Goal: Task Accomplishment & Management: Complete application form

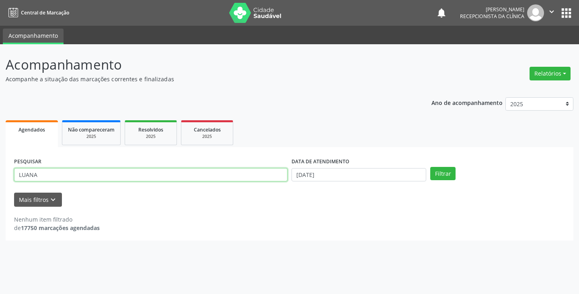
drag, startPoint x: 195, startPoint y: 179, endPoint x: 208, endPoint y: 177, distance: 12.6
click at [206, 177] on input "LUANA" at bounding box center [150, 175] width 273 height 14
type input "L"
click at [212, 175] on input "text" at bounding box center [150, 175] width 273 height 14
type input "VALDE"
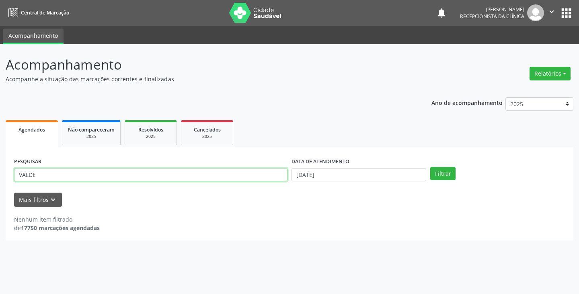
click at [430, 167] on button "Filtrar" at bounding box center [442, 174] width 25 height 14
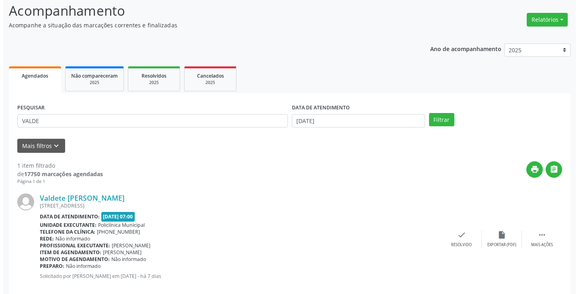
scroll to position [68, 0]
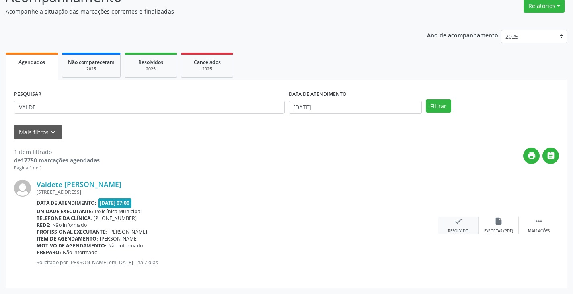
click at [456, 222] on icon "check" at bounding box center [458, 221] width 9 height 9
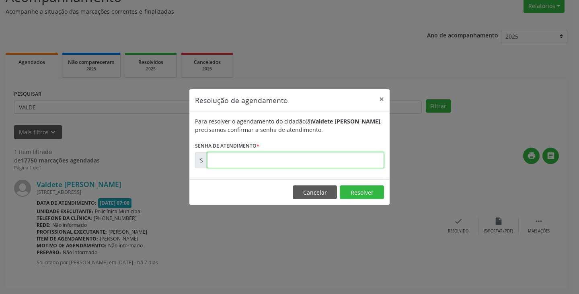
click at [358, 160] on input "text" at bounding box center [295, 160] width 177 height 16
type input "00172622"
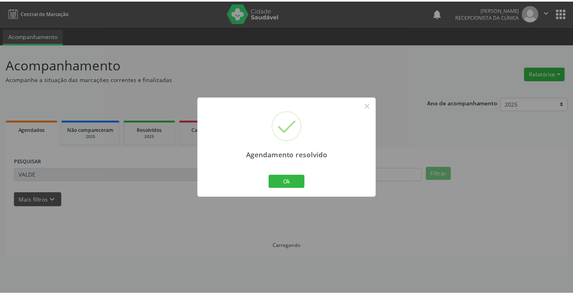
scroll to position [0, 0]
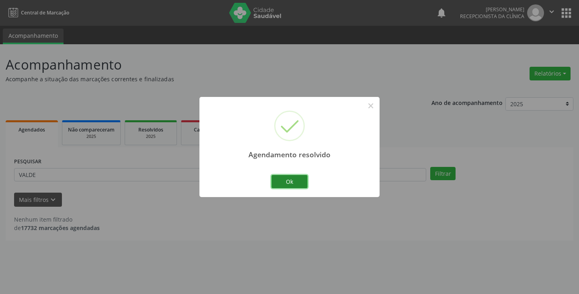
click at [288, 180] on button "Ok" at bounding box center [289, 182] width 36 height 14
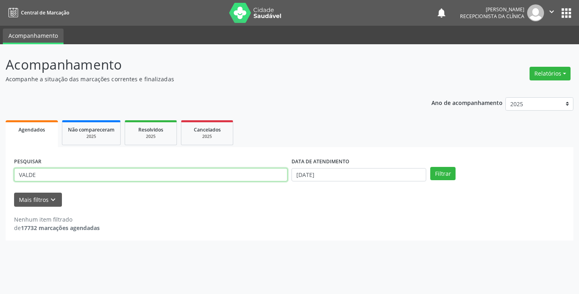
click at [262, 176] on input "VALDE" at bounding box center [150, 175] width 273 height 14
type input "V"
type input "[PERSON_NAME]"
click at [430, 167] on button "Filtrar" at bounding box center [442, 174] width 25 height 14
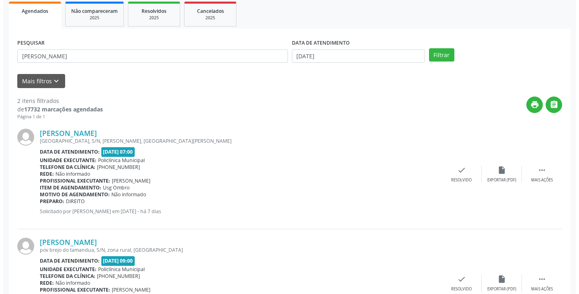
scroll to position [121, 0]
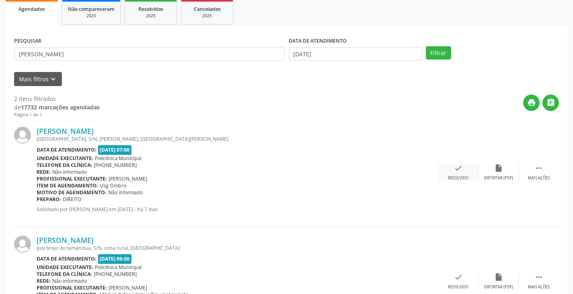
click at [455, 169] on icon "check" at bounding box center [458, 168] width 9 height 9
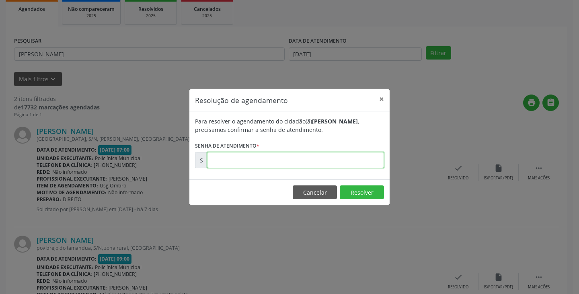
click at [348, 160] on input "text" at bounding box center [295, 160] width 177 height 16
type input "00172609"
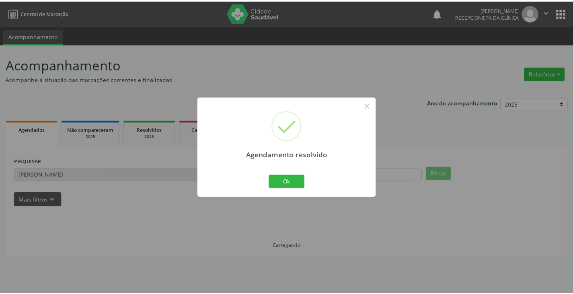
scroll to position [0, 0]
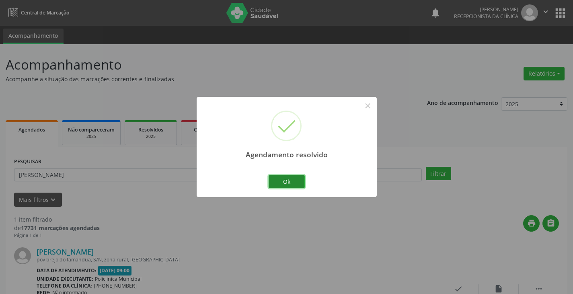
click at [289, 184] on button "Ok" at bounding box center [287, 182] width 36 height 14
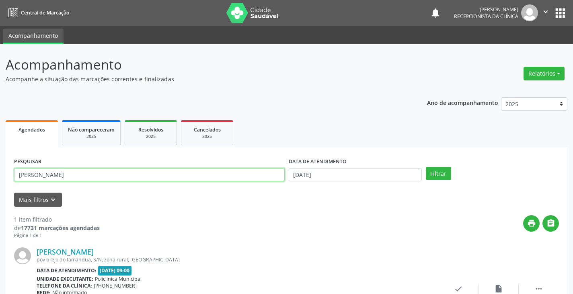
click at [249, 176] on input "[PERSON_NAME]" at bounding box center [149, 175] width 271 height 14
type input "M"
type input "OZI"
click at [426, 167] on button "Filtrar" at bounding box center [438, 174] width 25 height 14
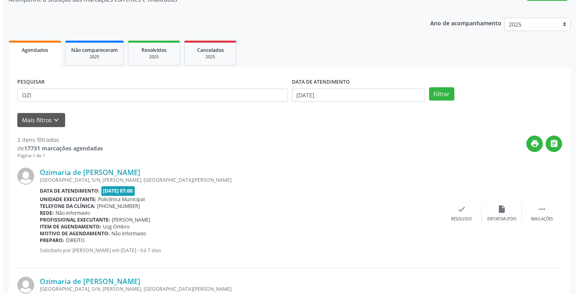
scroll to position [177, 0]
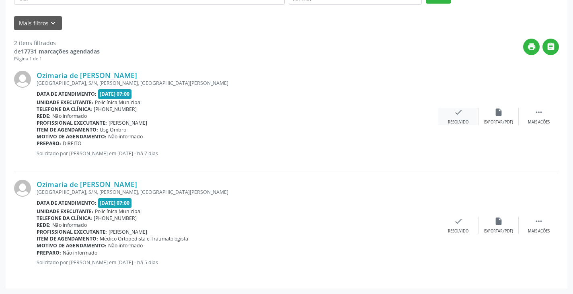
drag, startPoint x: 459, startPoint y: 119, endPoint x: 454, endPoint y: 117, distance: 4.7
click at [454, 117] on div "check Resolvido" at bounding box center [458, 116] width 40 height 17
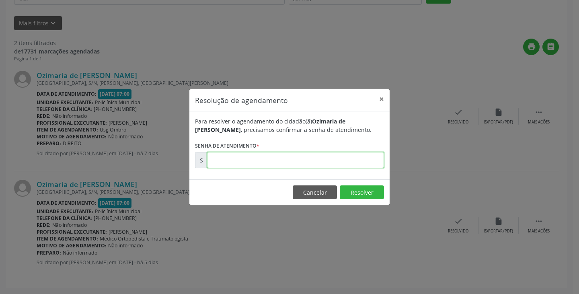
click at [335, 164] on input "text" at bounding box center [295, 160] width 177 height 16
type input "00172621"
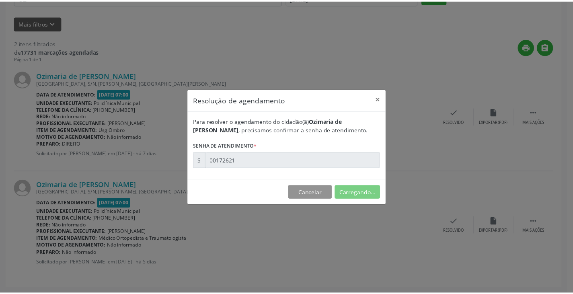
scroll to position [0, 0]
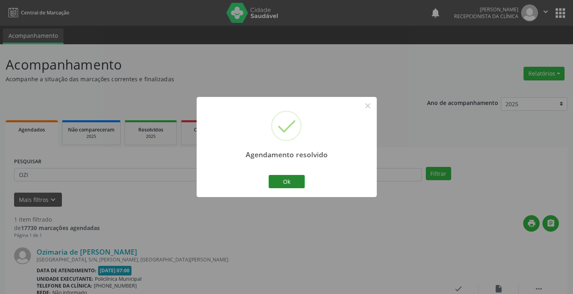
drag, startPoint x: 255, startPoint y: 179, endPoint x: 299, endPoint y: 187, distance: 44.2
click at [259, 179] on div "Agendamento resolvido × Ok Cancel" at bounding box center [287, 147] width 180 height 100
drag, startPoint x: 304, startPoint y: 184, endPoint x: 300, endPoint y: 183, distance: 4.6
click at [302, 183] on button "Ok" at bounding box center [287, 182] width 36 height 14
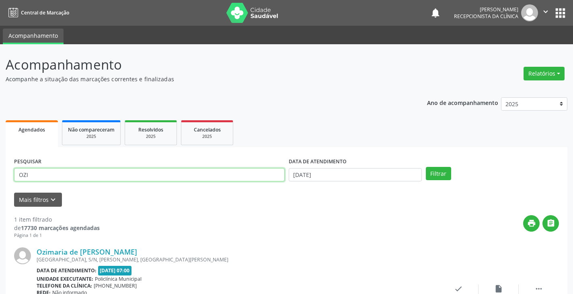
click at [271, 177] on input "OZI" at bounding box center [149, 175] width 271 height 14
type input "O"
click at [426, 167] on button "Filtrar" at bounding box center [438, 174] width 25 height 14
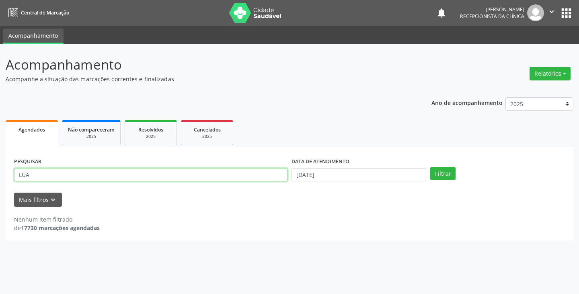
click at [197, 176] on input "LUA" at bounding box center [150, 175] width 273 height 14
type input "L"
type input "LUIA"
click at [430, 167] on button "Filtrar" at bounding box center [442, 174] width 25 height 14
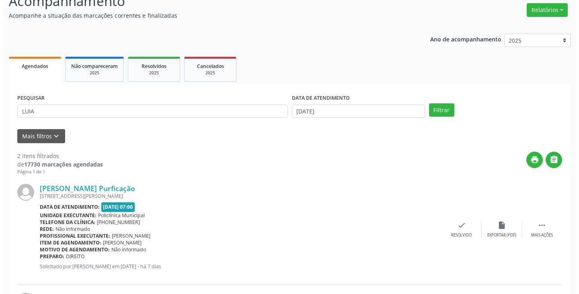
scroll to position [161, 0]
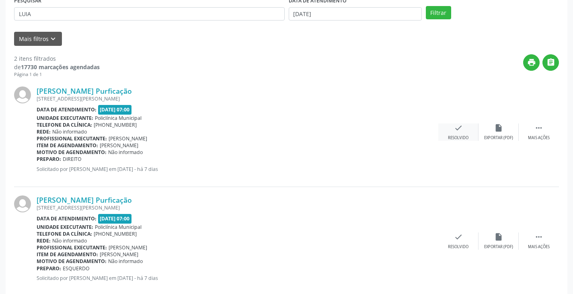
drag, startPoint x: 460, startPoint y: 129, endPoint x: 454, endPoint y: 130, distance: 5.7
click at [454, 130] on icon "check" at bounding box center [458, 127] width 9 height 9
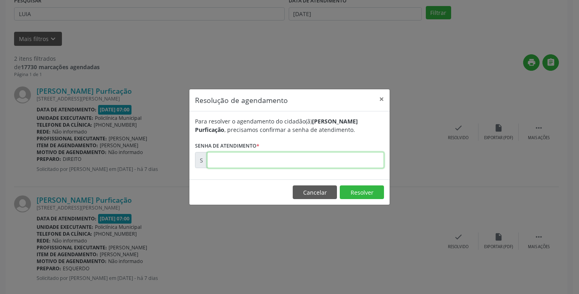
click at [347, 162] on input "text" at bounding box center [295, 160] width 177 height 16
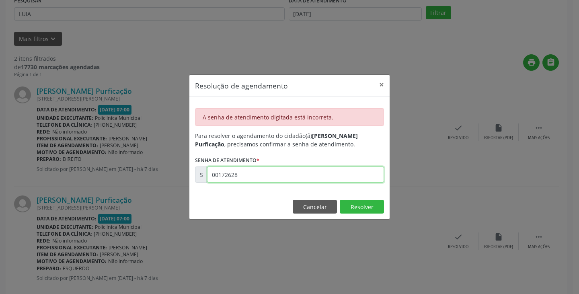
click at [335, 174] on input "00172628" at bounding box center [295, 174] width 177 height 16
type input "00172627"
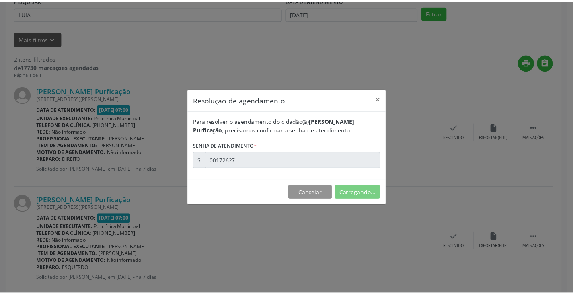
scroll to position [0, 0]
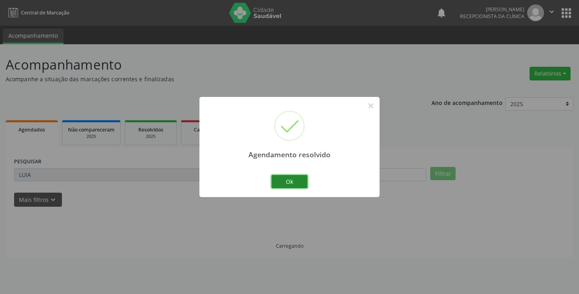
click at [290, 175] on button "Ok" at bounding box center [289, 182] width 36 height 14
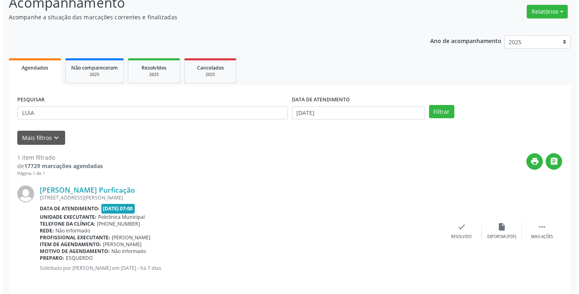
scroll to position [68, 0]
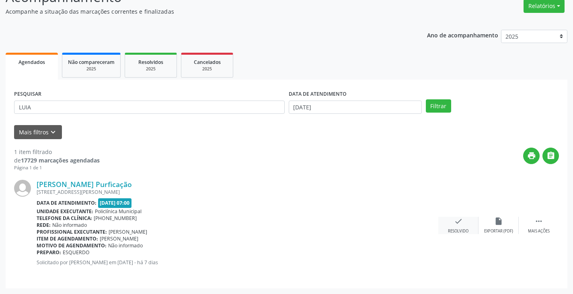
click at [458, 220] on icon "check" at bounding box center [458, 221] width 9 height 9
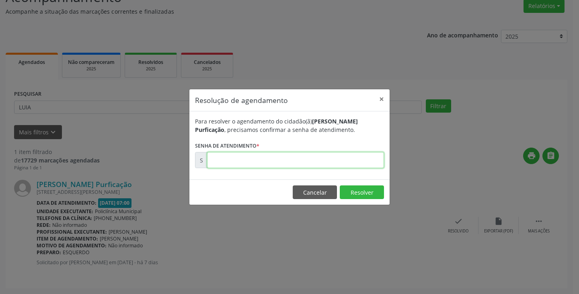
click at [343, 164] on input "text" at bounding box center [295, 160] width 177 height 16
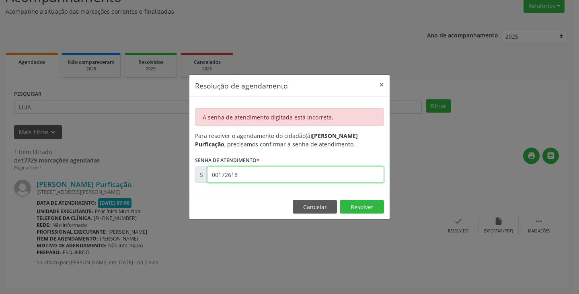
click at [328, 170] on input "00172618" at bounding box center [295, 174] width 177 height 16
type input "00172628"
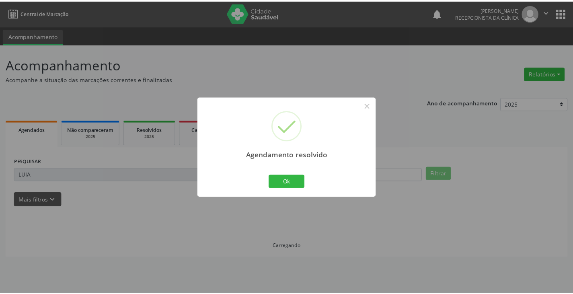
scroll to position [0, 0]
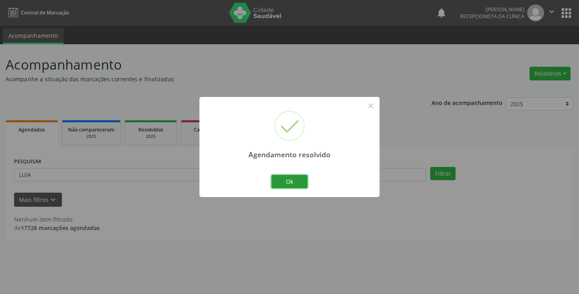
drag, startPoint x: 294, startPoint y: 179, endPoint x: 266, endPoint y: 179, distance: 27.3
click at [292, 179] on button "Ok" at bounding box center [289, 182] width 36 height 14
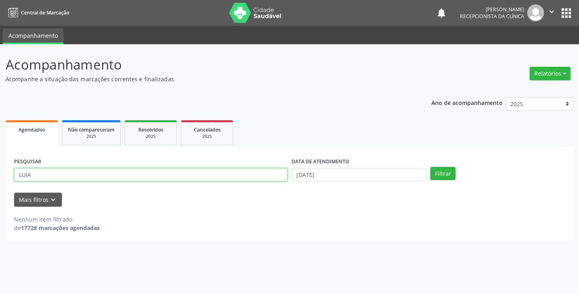
click at [263, 177] on input "LUIA" at bounding box center [150, 175] width 273 height 14
type input "L"
click at [430, 167] on button "Filtrar" at bounding box center [442, 174] width 25 height 14
click at [206, 173] on input "MARIST" at bounding box center [150, 175] width 273 height 14
click at [430, 167] on button "Filtrar" at bounding box center [442, 174] width 25 height 14
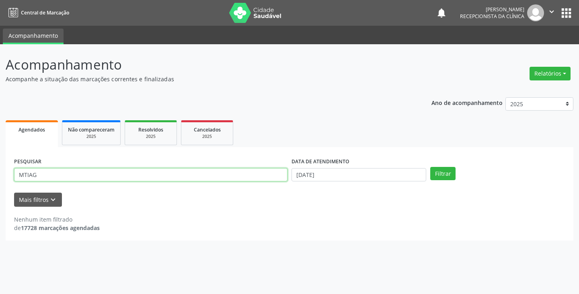
click at [212, 177] on input "MTIAG" at bounding box center [150, 175] width 273 height 14
type input "M"
type input "TIAG"
click at [430, 167] on button "Filtrar" at bounding box center [442, 174] width 25 height 14
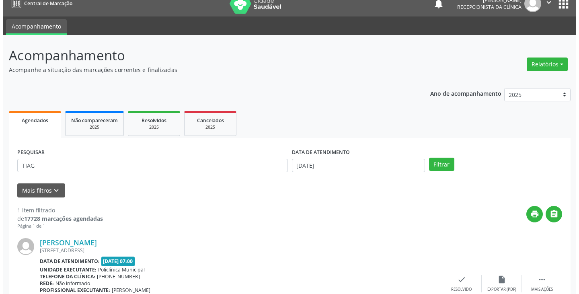
scroll to position [68, 0]
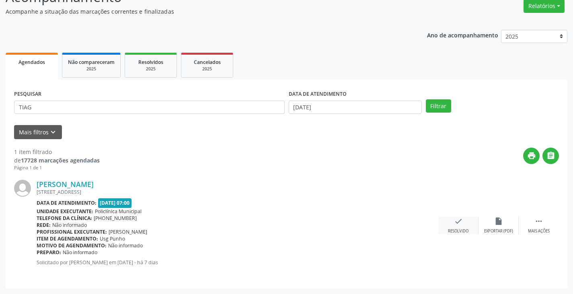
click at [460, 225] on icon "check" at bounding box center [458, 221] width 9 height 9
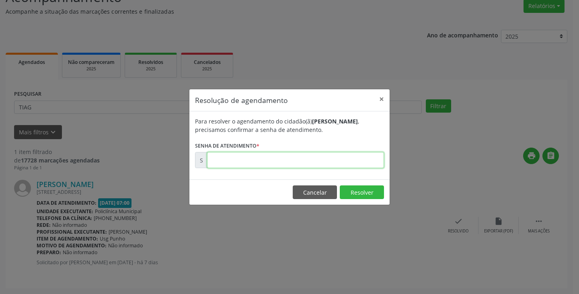
click at [355, 161] on input "text" at bounding box center [295, 160] width 177 height 16
type input "00172611"
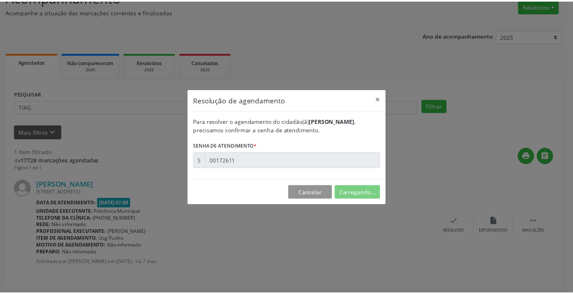
scroll to position [0, 0]
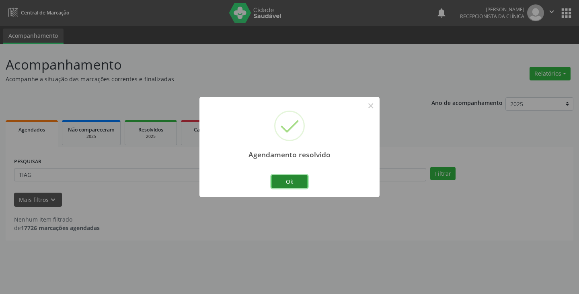
click at [285, 181] on button "Ok" at bounding box center [289, 182] width 36 height 14
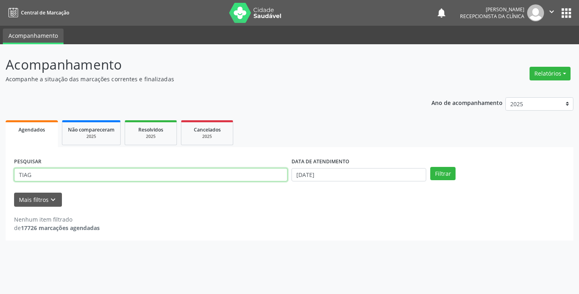
click at [234, 174] on input "TIAG" at bounding box center [150, 175] width 273 height 14
type input "T"
type input "GLAU"
click at [430, 167] on button "Filtrar" at bounding box center [442, 174] width 25 height 14
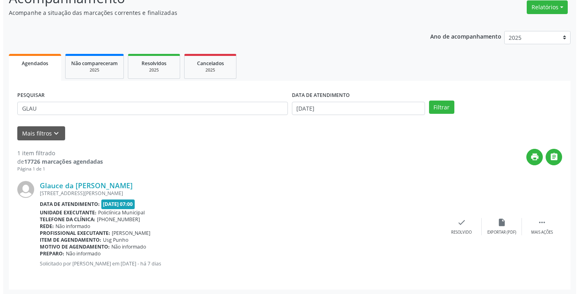
scroll to position [68, 0]
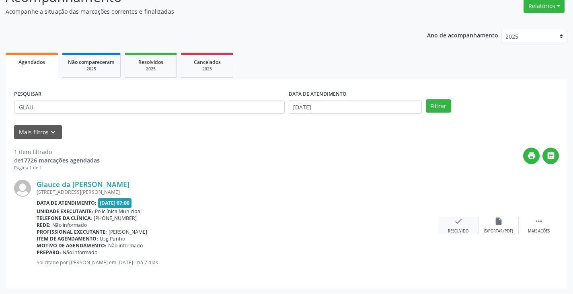
click at [458, 220] on icon "check" at bounding box center [458, 221] width 9 height 9
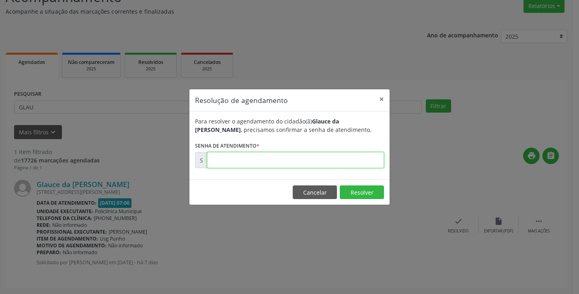
click at [369, 160] on input "text" at bounding box center [295, 160] width 177 height 16
type input "00172623"
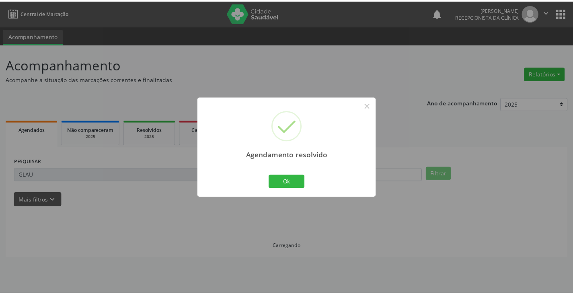
scroll to position [0, 0]
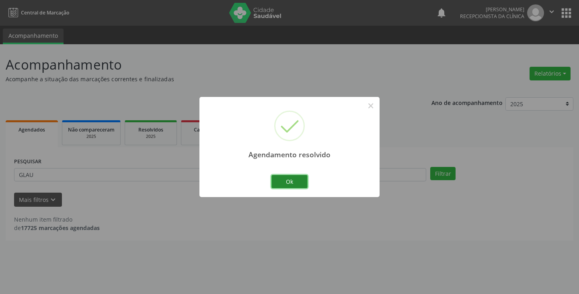
click at [288, 185] on button "Ok" at bounding box center [289, 182] width 36 height 14
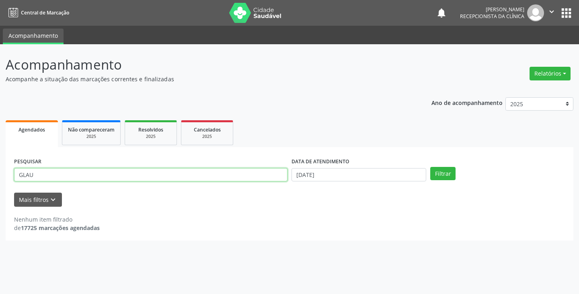
click at [247, 174] on input "GLAU" at bounding box center [150, 175] width 273 height 14
type input "G"
type input "MARLI"
click at [430, 167] on button "Filtrar" at bounding box center [442, 174] width 25 height 14
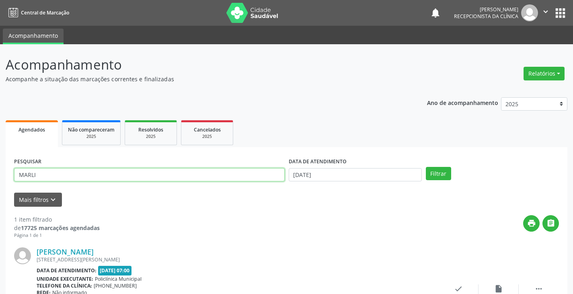
click at [241, 177] on input "MARLI" at bounding box center [149, 175] width 271 height 14
drag, startPoint x: 358, startPoint y: 217, endPoint x: 376, endPoint y: 224, distance: 19.9
click at [358, 217] on div "print " at bounding box center [329, 227] width 459 height 24
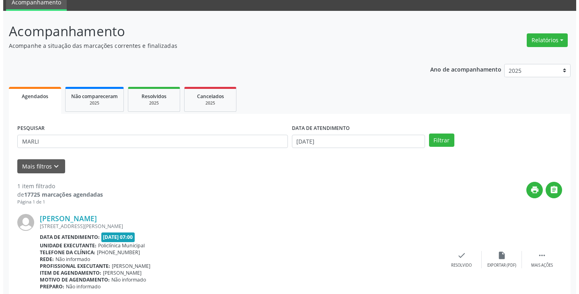
scroll to position [68, 0]
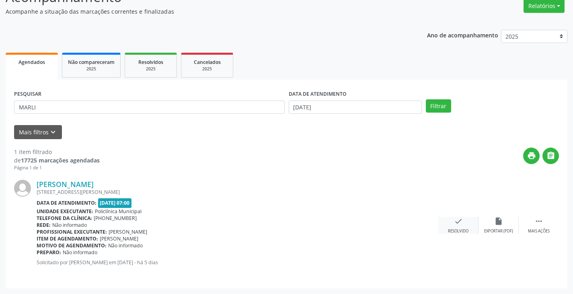
click at [459, 225] on icon "check" at bounding box center [458, 221] width 9 height 9
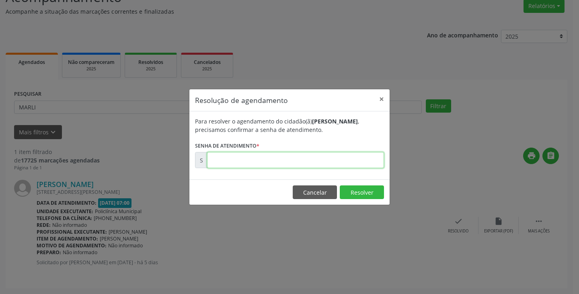
click at [339, 163] on input "text" at bounding box center [295, 160] width 177 height 16
type input "00172905"
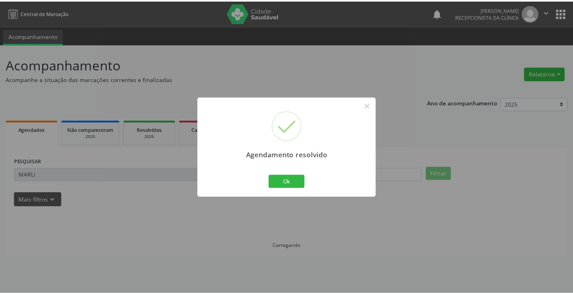
scroll to position [0, 0]
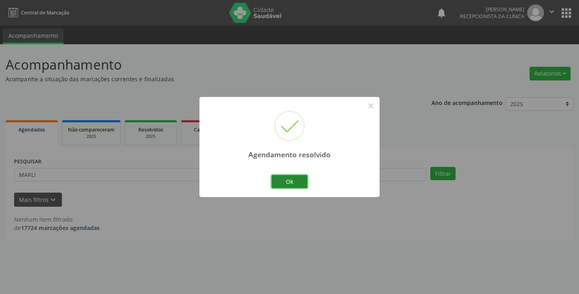
click at [289, 183] on button "Ok" at bounding box center [289, 182] width 36 height 14
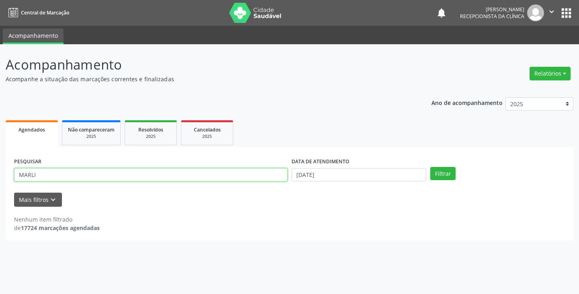
click at [257, 175] on input "MARLI" at bounding box center [150, 175] width 273 height 14
type input "M"
click at [430, 167] on button "Filtrar" at bounding box center [442, 174] width 25 height 14
drag, startPoint x: 240, startPoint y: 175, endPoint x: 245, endPoint y: 173, distance: 4.6
click at [242, 175] on input "GEDS" at bounding box center [150, 175] width 273 height 14
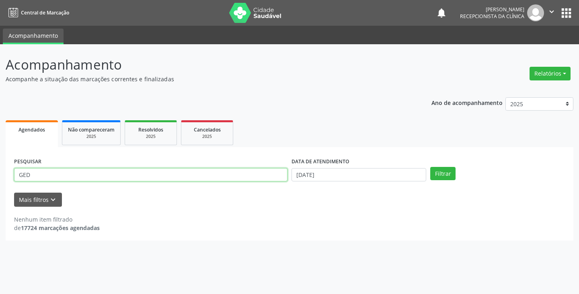
type input "GED"
click at [430, 167] on button "Filtrar" at bounding box center [442, 174] width 25 height 14
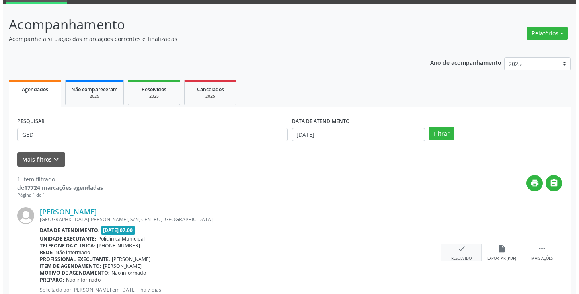
scroll to position [68, 0]
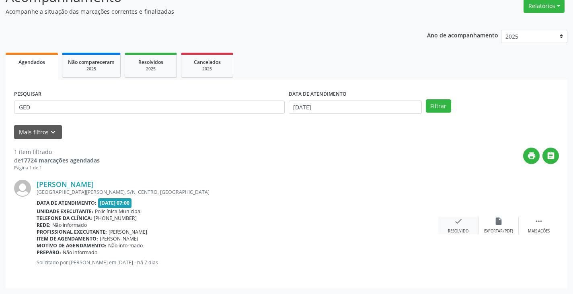
click at [460, 225] on icon "check" at bounding box center [458, 221] width 9 height 9
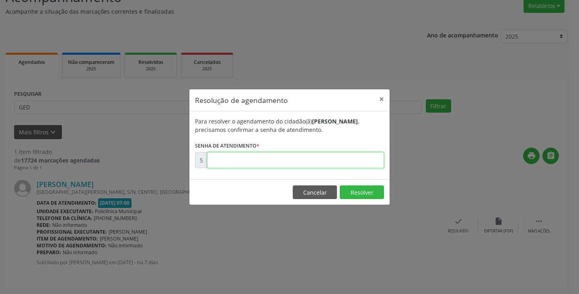
click at [364, 162] on input "text" at bounding box center [295, 160] width 177 height 16
type input "00172607"
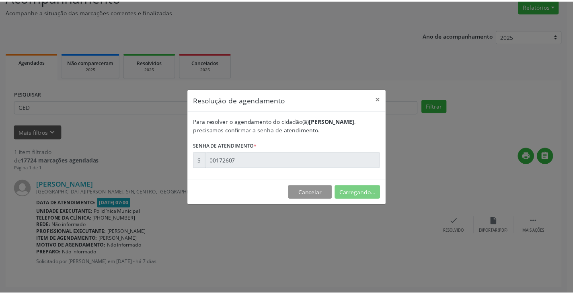
scroll to position [0, 0]
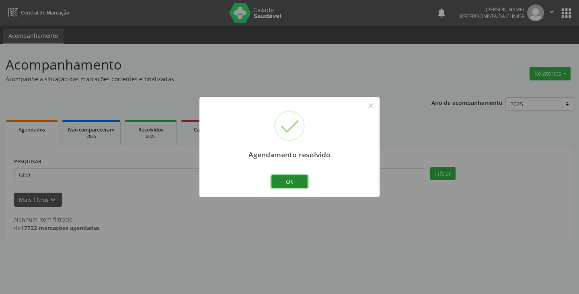
click at [285, 181] on button "Ok" at bounding box center [289, 182] width 36 height 14
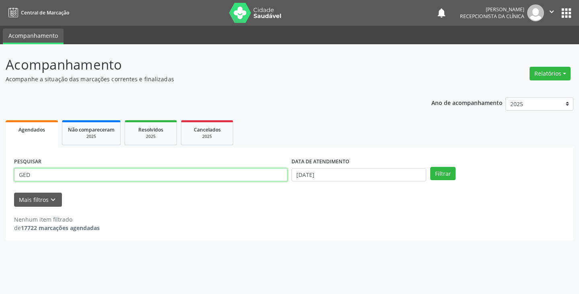
click at [267, 177] on input "GED" at bounding box center [150, 175] width 273 height 14
type input "G"
type input "[PERSON_NAME]"
click at [430, 167] on button "Filtrar" at bounding box center [442, 174] width 25 height 14
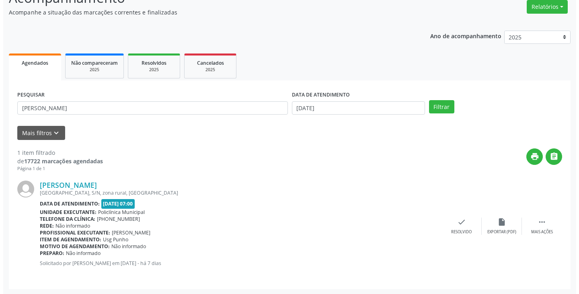
scroll to position [68, 0]
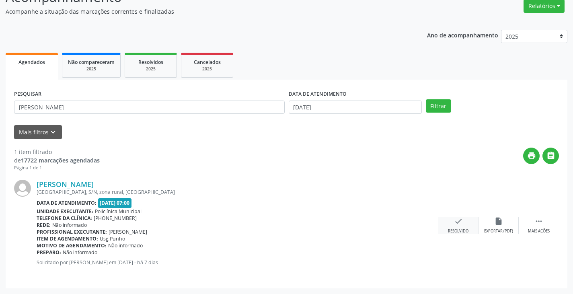
click at [452, 226] on div "check Resolvido" at bounding box center [458, 225] width 40 height 17
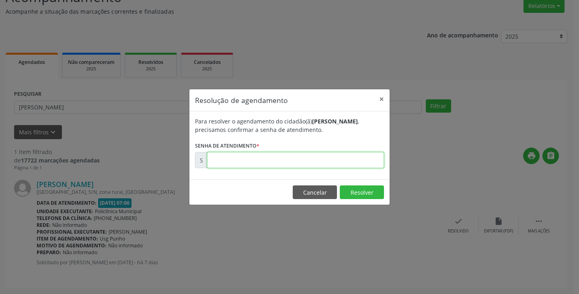
click at [360, 163] on input "text" at bounding box center [295, 160] width 177 height 16
type input "00172624"
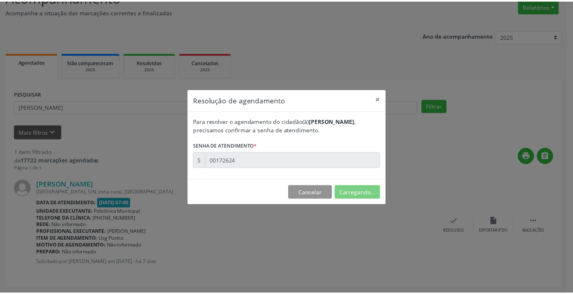
scroll to position [0, 0]
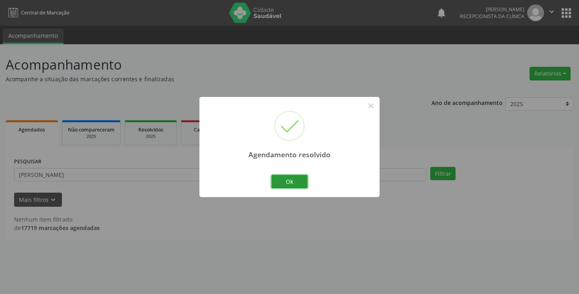
drag, startPoint x: 288, startPoint y: 184, endPoint x: 255, endPoint y: 177, distance: 33.4
click at [284, 183] on button "Ok" at bounding box center [289, 182] width 36 height 14
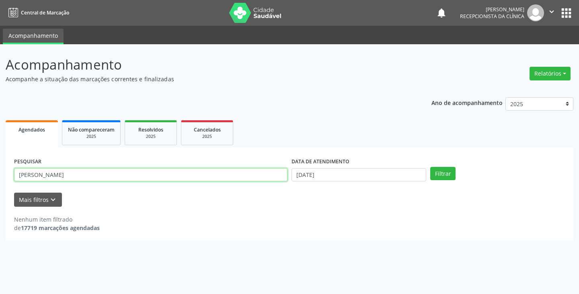
click at [254, 175] on input "[PERSON_NAME]" at bounding box center [150, 175] width 273 height 14
type input "M"
type input "SONI"
click at [430, 167] on button "Filtrar" at bounding box center [442, 174] width 25 height 14
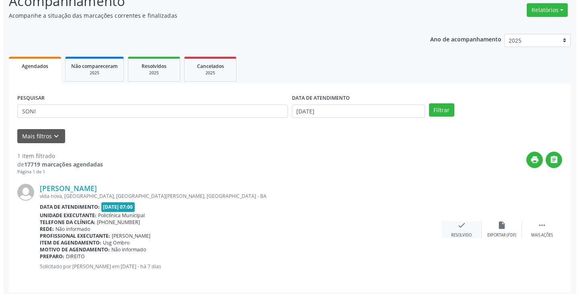
scroll to position [68, 0]
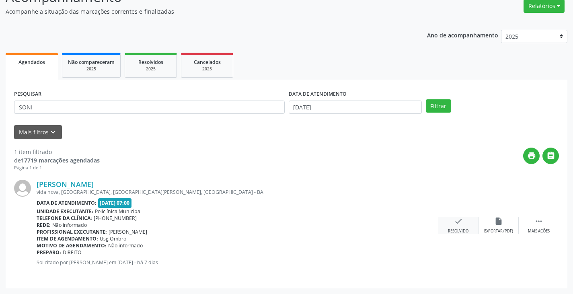
click at [459, 227] on div "check Resolvido" at bounding box center [458, 225] width 40 height 17
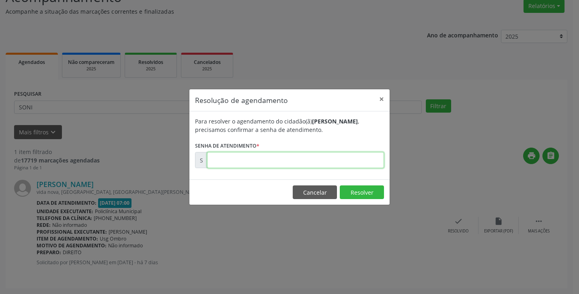
click at [358, 160] on input "text" at bounding box center [295, 160] width 177 height 16
type input "00172619"
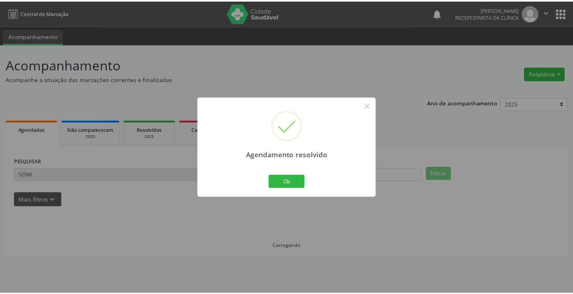
scroll to position [0, 0]
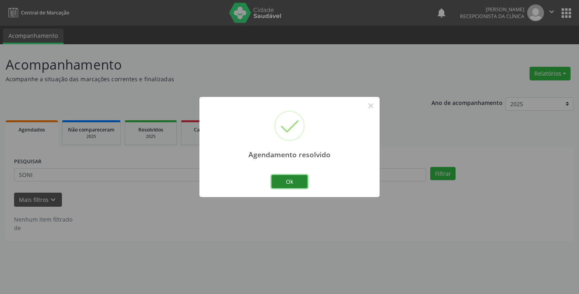
click at [290, 178] on button "Ok" at bounding box center [289, 182] width 36 height 14
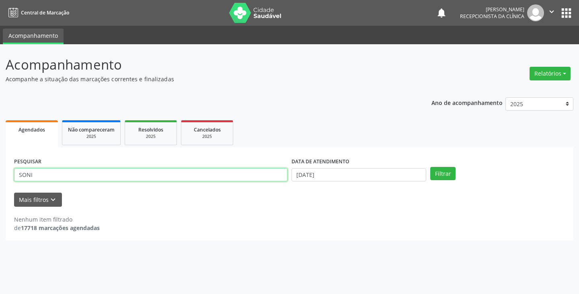
click at [270, 177] on input "SONI" at bounding box center [150, 175] width 273 height 14
type input "S"
type input "ED"
click at [430, 167] on button "Filtrar" at bounding box center [442, 174] width 25 height 14
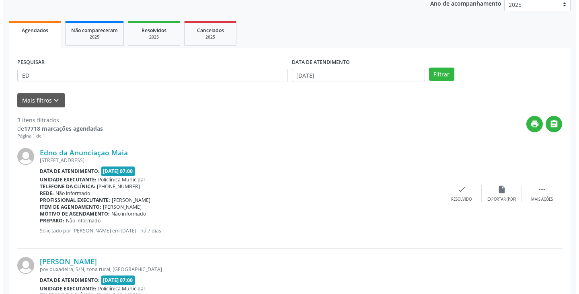
scroll to position [121, 0]
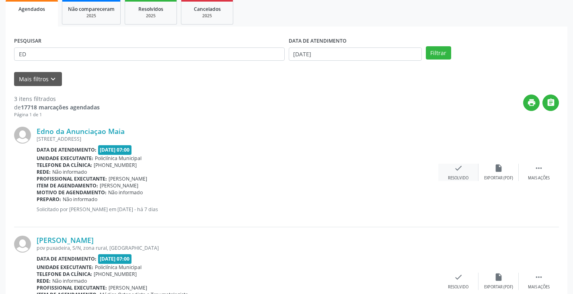
click at [460, 167] on icon "check" at bounding box center [458, 168] width 9 height 9
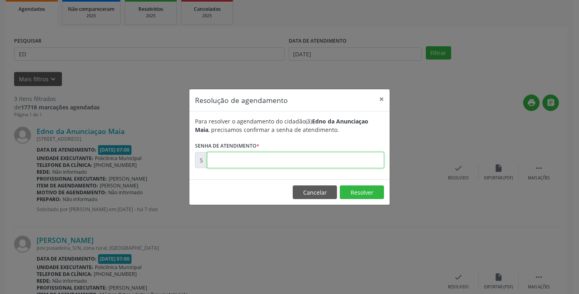
click at [373, 160] on input "text" at bounding box center [295, 160] width 177 height 16
type input "00172625"
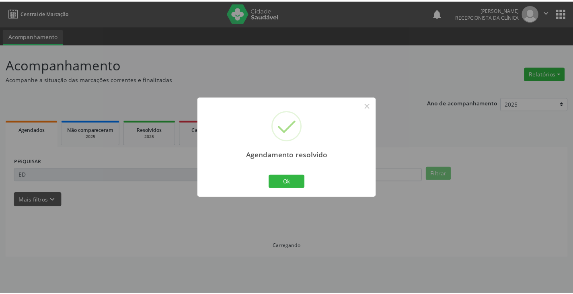
scroll to position [0, 0]
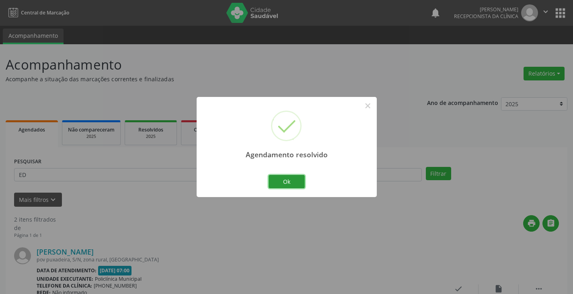
drag, startPoint x: 283, startPoint y: 184, endPoint x: 263, endPoint y: 181, distance: 19.9
click at [281, 183] on button "Ok" at bounding box center [287, 182] width 36 height 14
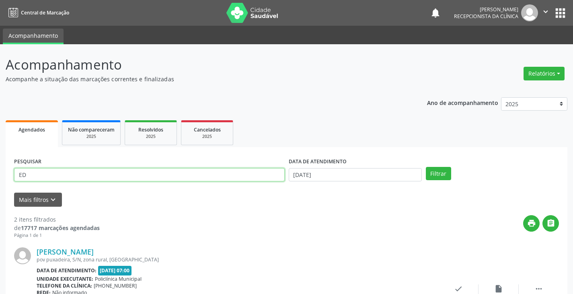
click at [259, 179] on input "ED" at bounding box center [149, 175] width 271 height 14
type input "E"
type input "ADA"
click at [426, 167] on button "Filtrar" at bounding box center [438, 174] width 25 height 14
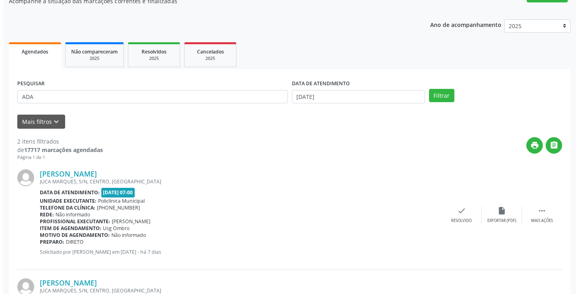
scroll to position [80, 0]
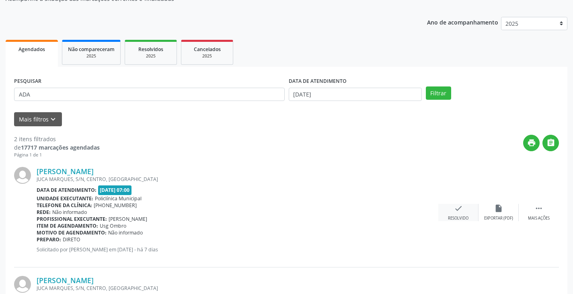
click at [455, 209] on icon "check" at bounding box center [458, 208] width 9 height 9
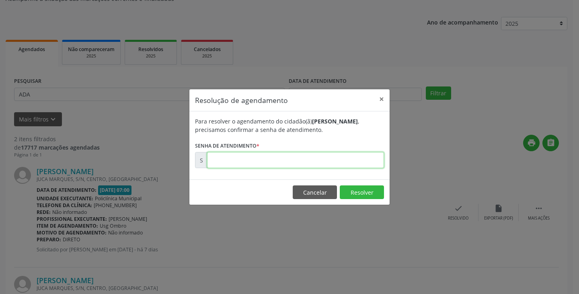
click at [337, 160] on input "text" at bounding box center [295, 160] width 177 height 16
type input "00172604"
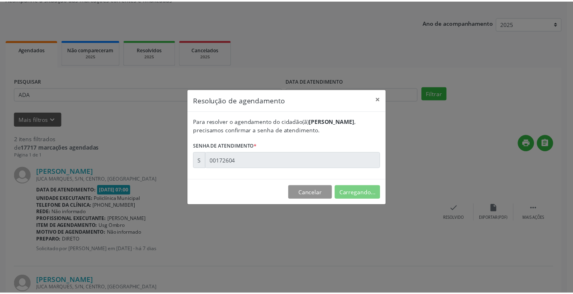
scroll to position [0, 0]
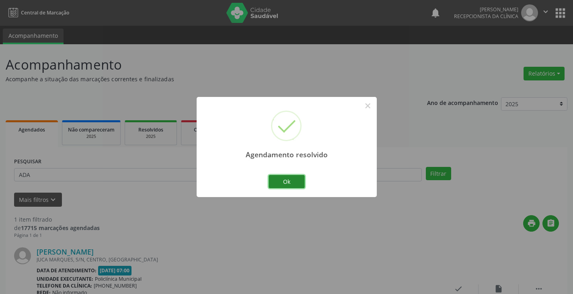
click at [289, 178] on button "Ok" at bounding box center [287, 182] width 36 height 14
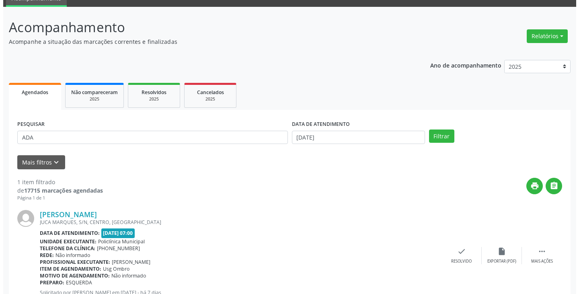
scroll to position [68, 0]
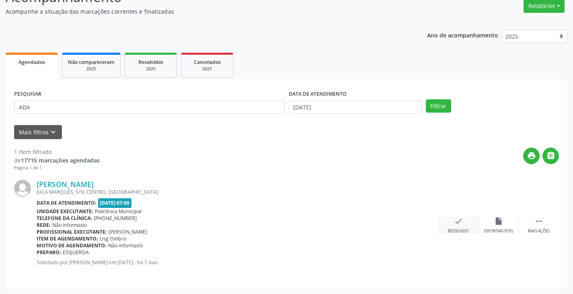
drag, startPoint x: 453, startPoint y: 224, endPoint x: 449, endPoint y: 222, distance: 4.1
click at [449, 222] on div "check Resolvido" at bounding box center [458, 225] width 40 height 17
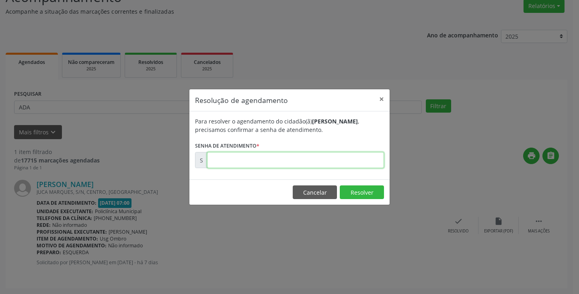
click at [325, 161] on input "text" at bounding box center [295, 160] width 177 height 16
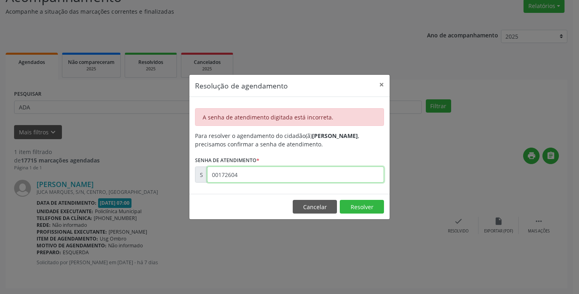
click at [323, 172] on input "00172604" at bounding box center [295, 174] width 177 height 16
type input "00172606"
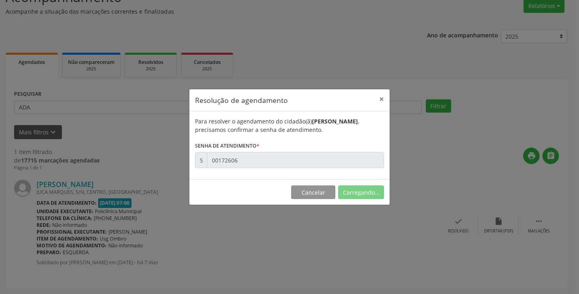
scroll to position [0, 0]
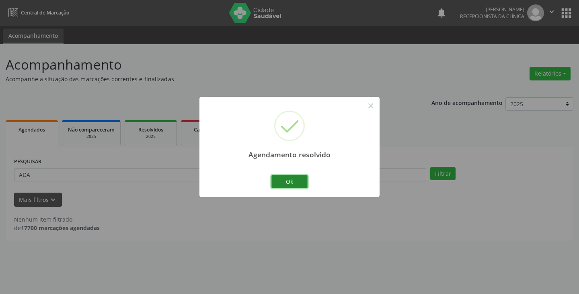
click at [288, 182] on button "Ok" at bounding box center [289, 182] width 36 height 14
